Goal: Transaction & Acquisition: Register for event/course

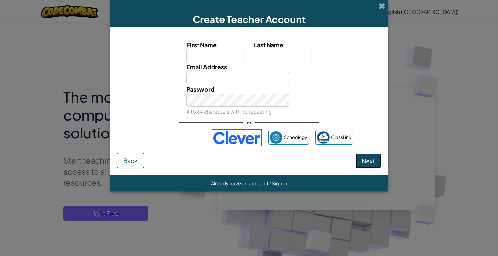
click at [362, 161] on span "Next" at bounding box center [368, 160] width 13 height 7
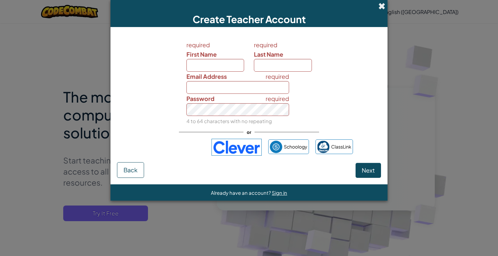
click at [379, 5] on span at bounding box center [381, 6] width 7 height 7
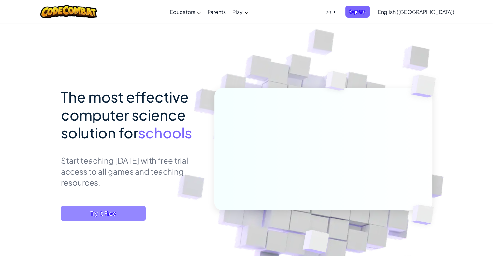
click at [114, 210] on span "Try It Free" at bounding box center [103, 214] width 85 height 16
